Goal: Check status: Check status

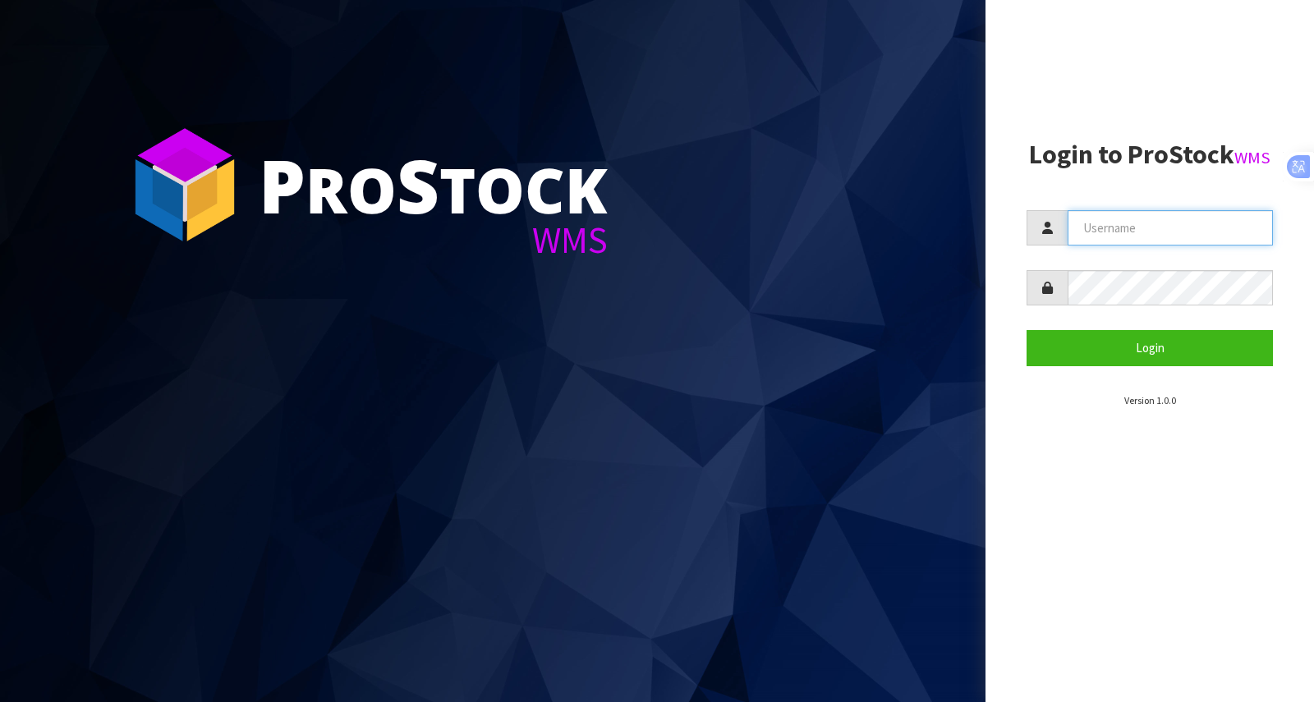
type input "[PERSON_NAME][EMAIL_ADDRESS][DOMAIN_NAME]"
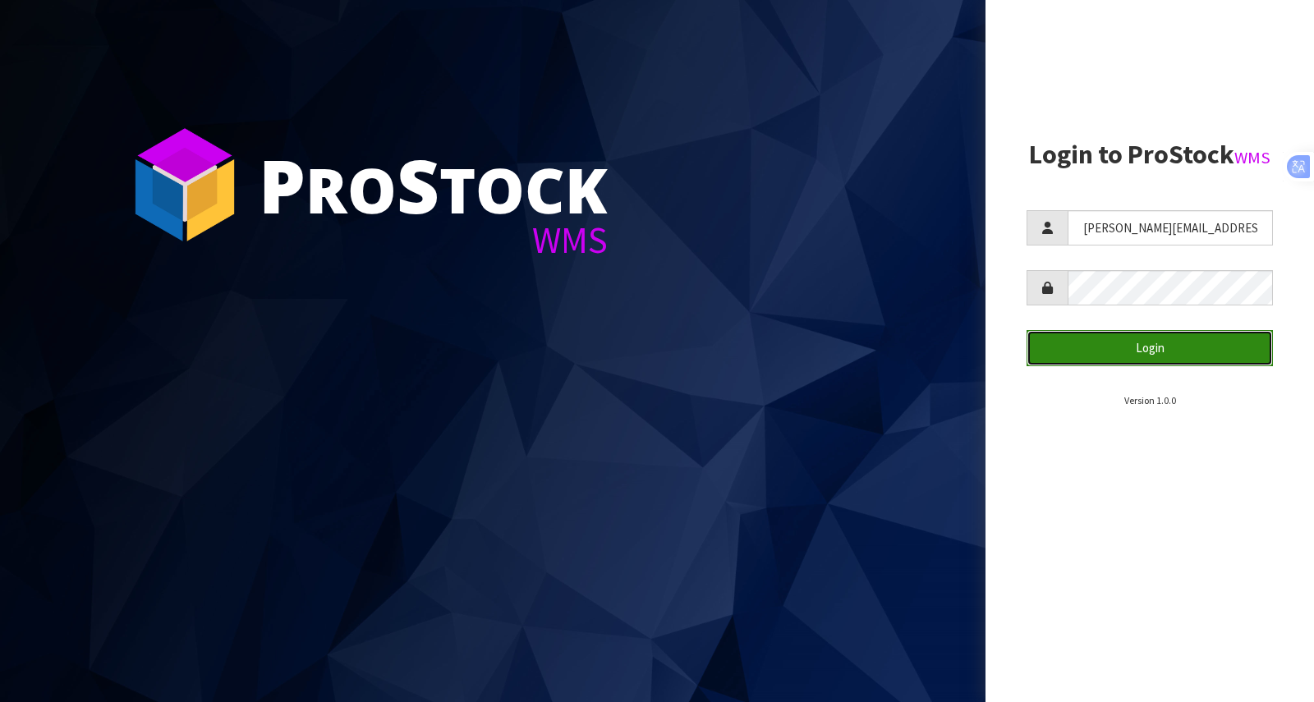
click at [1137, 347] on button "Login" at bounding box center [1150, 347] width 246 height 35
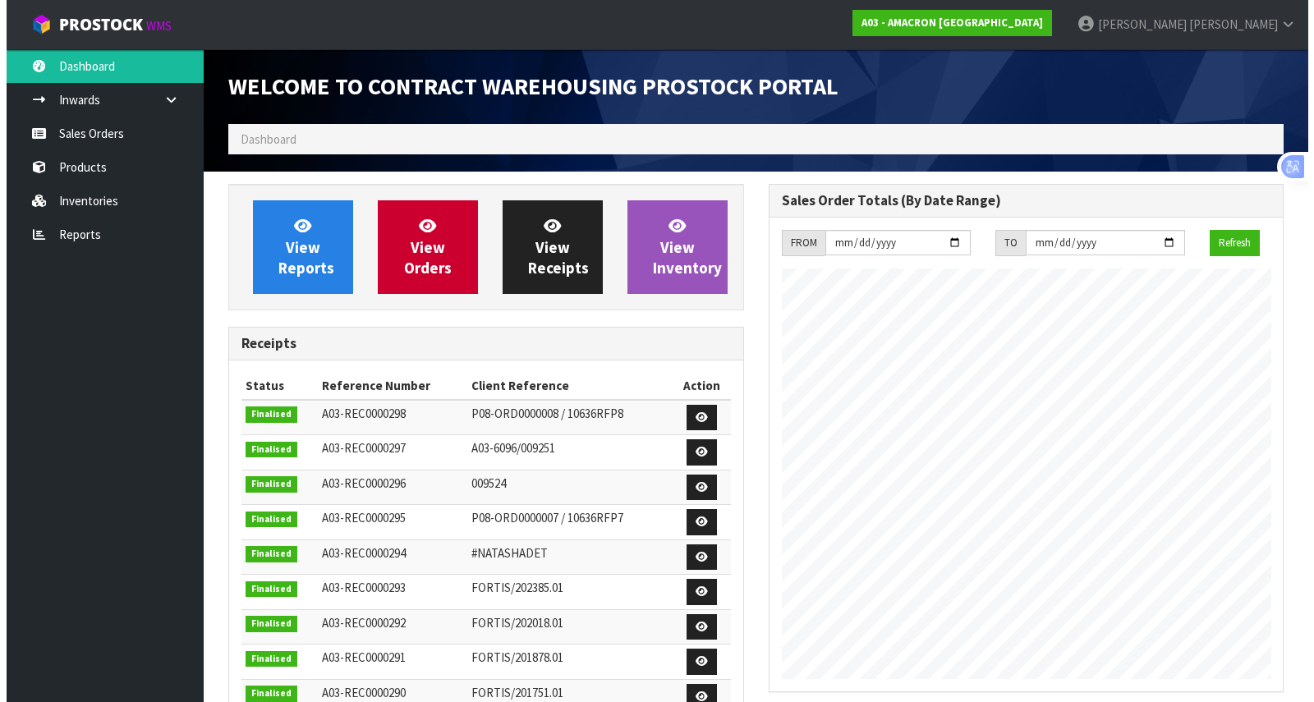
scroll to position [805, 540]
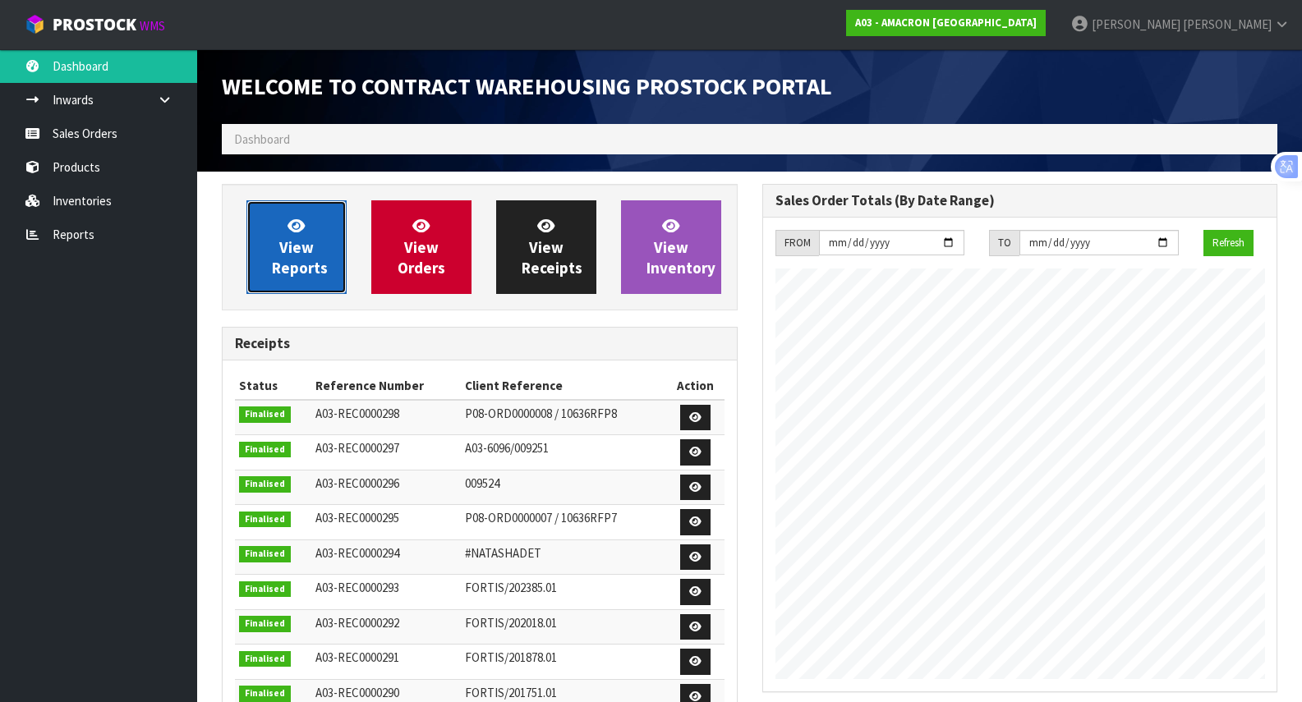
click at [287, 280] on link "View Reports" at bounding box center [296, 247] width 100 height 94
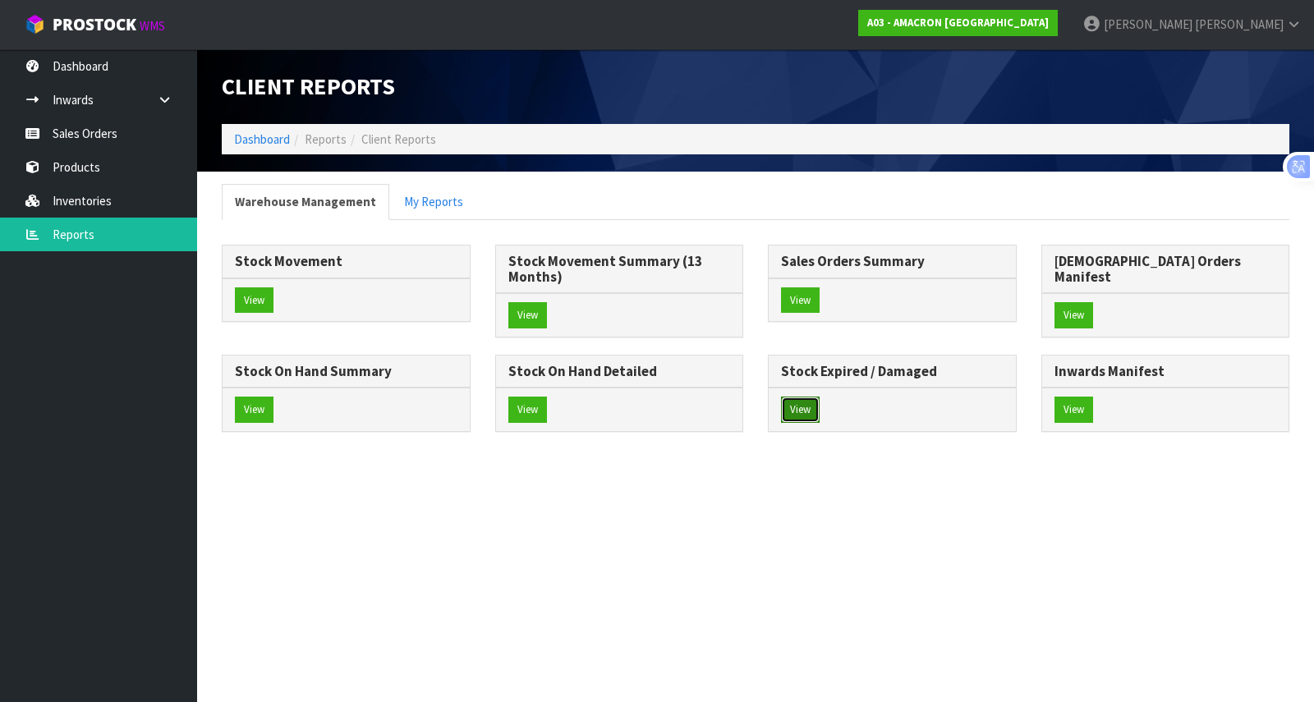
click at [781, 423] on button "View" at bounding box center [800, 410] width 39 height 26
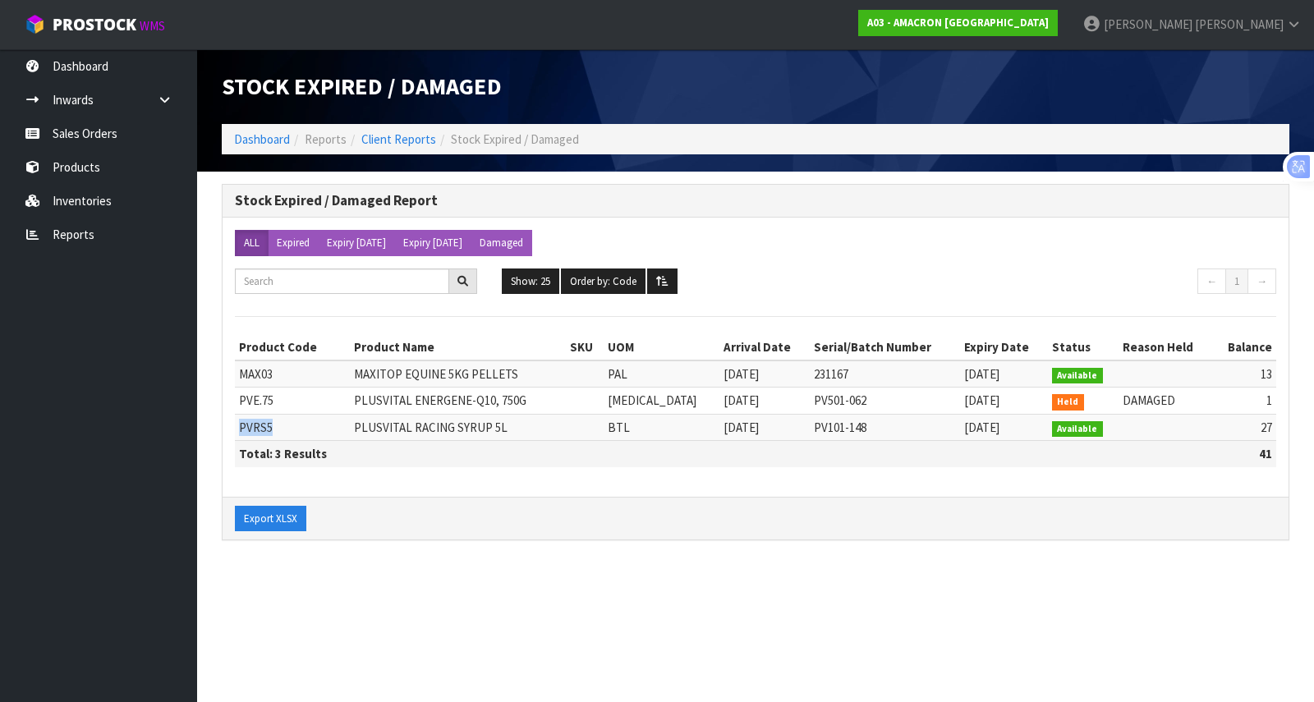
drag, startPoint x: 279, startPoint y: 425, endPoint x: 246, endPoint y: 429, distance: 33.8
click at [243, 429] on td "PVRS5" at bounding box center [292, 427] width 115 height 26
drag, startPoint x: 246, startPoint y: 429, endPoint x: 558, endPoint y: 545, distance: 333.2
click at [612, 580] on section "Stock Expired / Damaged Dashboard Reports Client Reports Stock Expired / Damage…" at bounding box center [657, 351] width 1314 height 702
drag, startPoint x: 275, startPoint y: 436, endPoint x: 238, endPoint y: 430, distance: 37.5
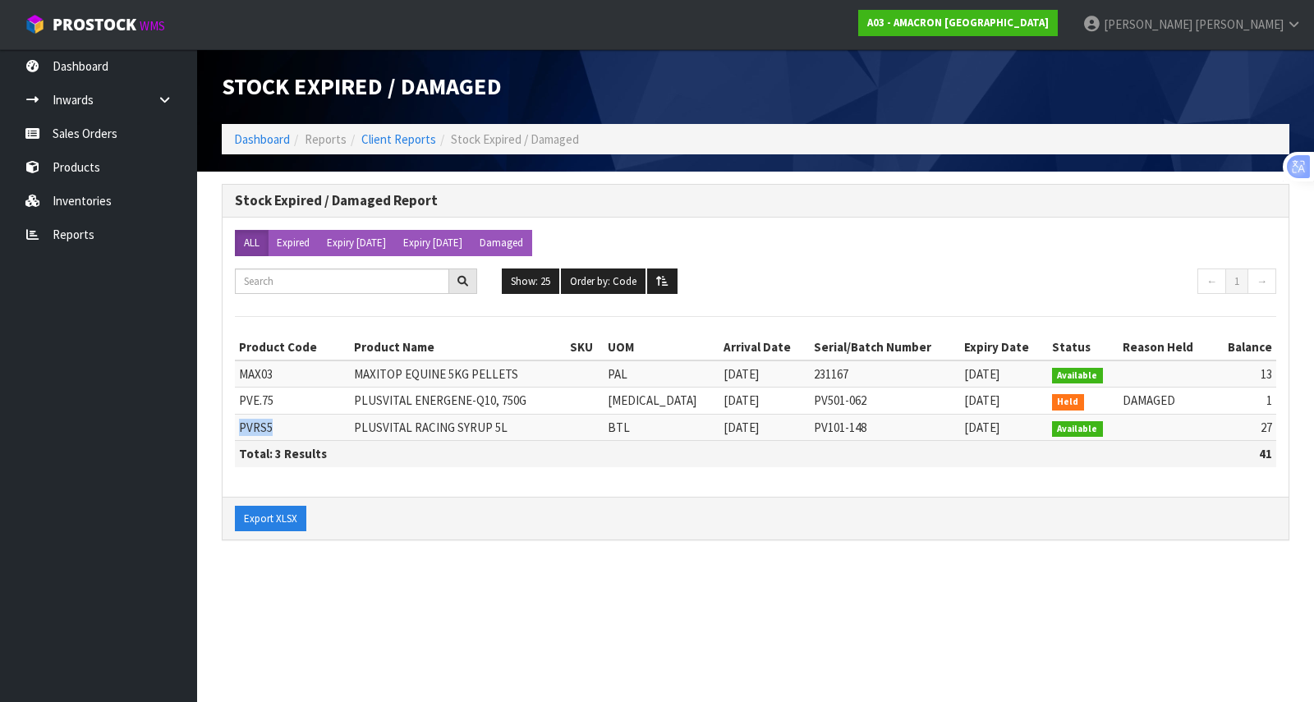
click at [238, 430] on td "PVRS5" at bounding box center [292, 427] width 115 height 26
copy span "PVRS5"
drag, startPoint x: 520, startPoint y: 431, endPoint x: 352, endPoint y: 439, distance: 168.6
click at [352, 439] on tr "PVRS5 PLUSVITAL RACING SYRUP 5L BTL [DATE] PV101-148 [DATE] Available 27" at bounding box center [756, 427] width 1042 height 26
copy tr "PLUSVITAL RACING SYRUP 5L"
